Goal: Navigation & Orientation: Find specific page/section

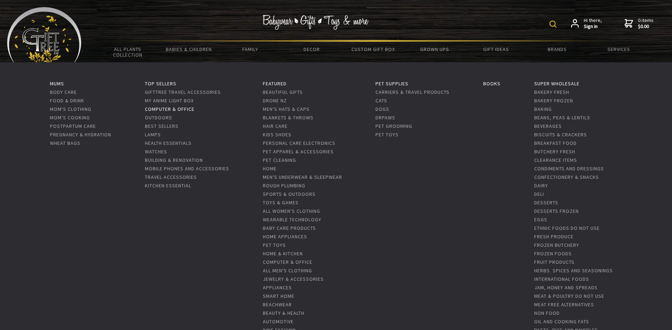
click at [174, 109] on link "Computer & Office" at bounding box center [170, 109] width 50 height 6
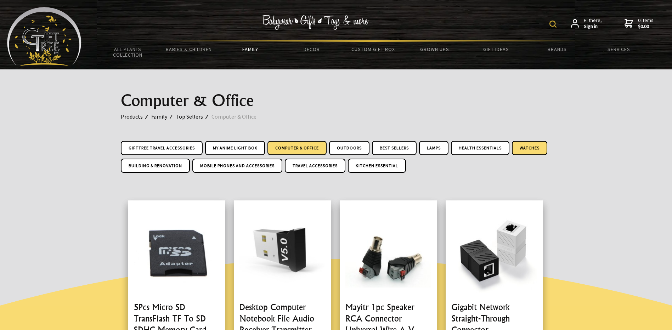
click at [524, 149] on link "Watches" at bounding box center [529, 148] width 35 height 14
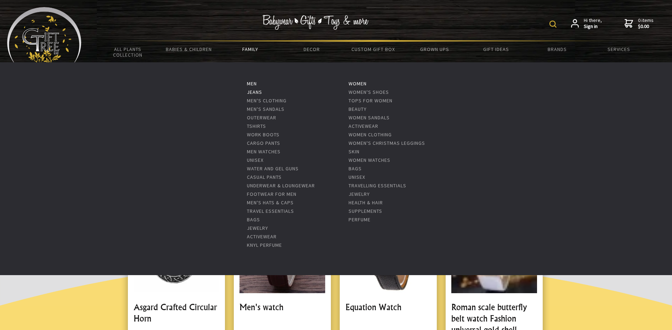
click at [256, 93] on link "Jeans" at bounding box center [254, 92] width 15 height 6
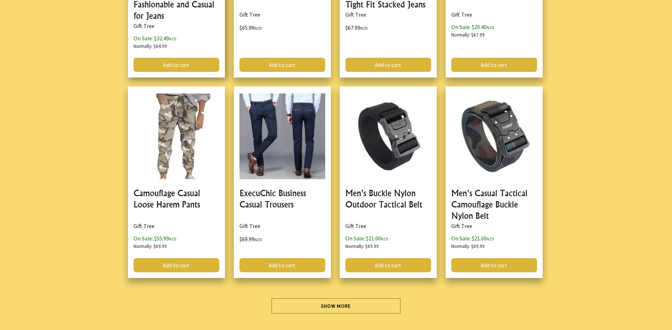
scroll to position [1984, 0]
